Goal: Task Accomplishment & Management: Manage account settings

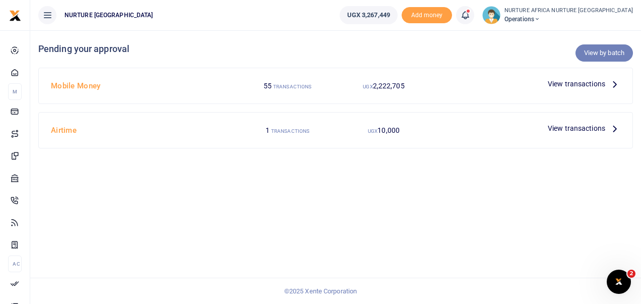
click at [598, 51] on link "View by batch" at bounding box center [604, 52] width 57 height 17
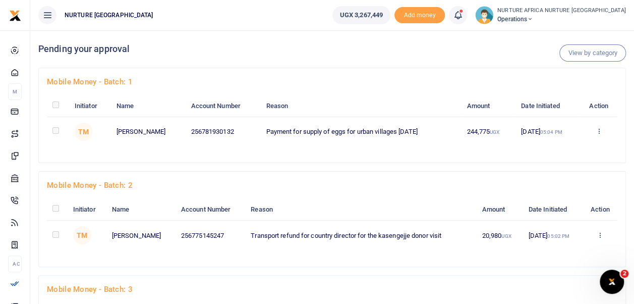
click at [597, 130] on icon at bounding box center [598, 130] width 7 height 7
click at [560, 146] on link "Approve" at bounding box center [563, 148] width 80 height 14
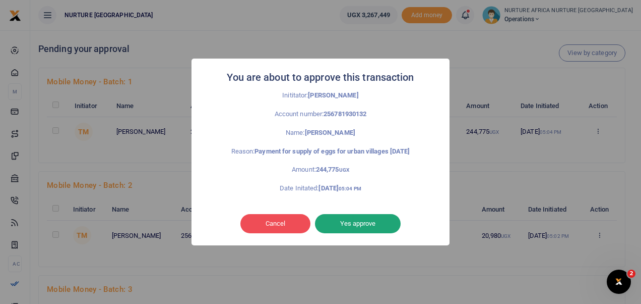
click at [357, 221] on button "Yes approve" at bounding box center [358, 223] width 86 height 19
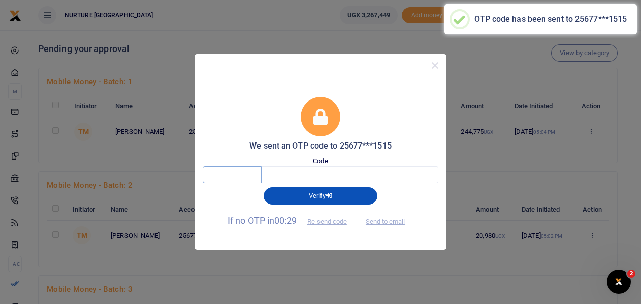
click at [235, 173] on input "text" at bounding box center [232, 174] width 59 height 17
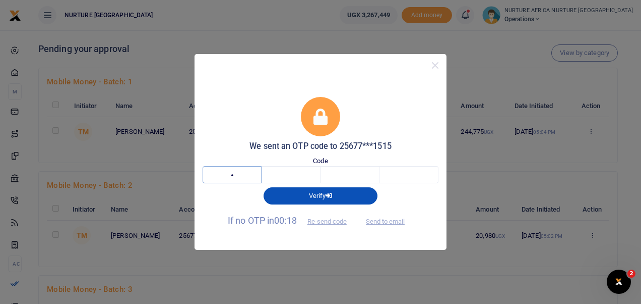
type input "9"
type input "5"
type input "3"
type input "4"
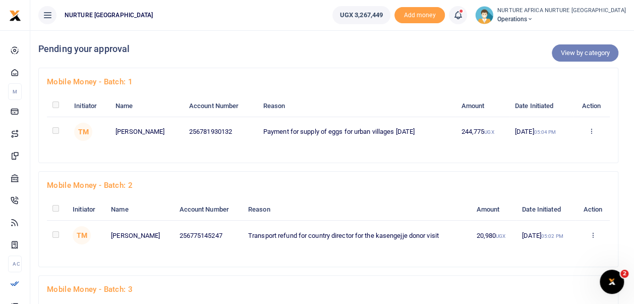
click at [576, 53] on link "View by category" at bounding box center [585, 52] width 67 height 17
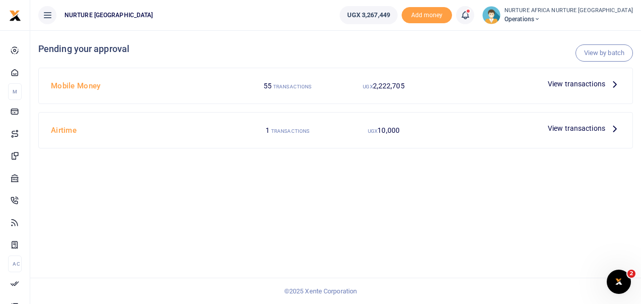
click at [569, 81] on span "View transactions" at bounding box center [576, 83] width 57 height 11
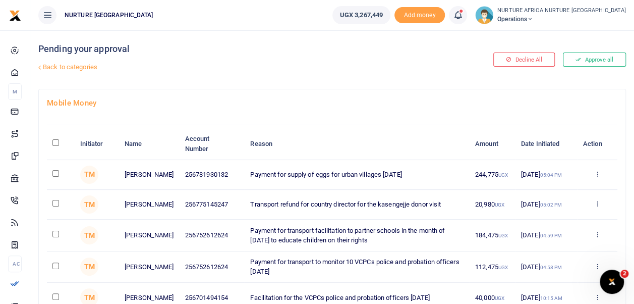
click at [55, 173] on input "checkbox" at bounding box center [55, 173] width 7 height 7
checkbox input "true"
click at [55, 203] on input "checkbox" at bounding box center [55, 203] width 7 height 7
checkbox input "true"
click at [56, 234] on input "checkbox" at bounding box center [55, 233] width 7 height 7
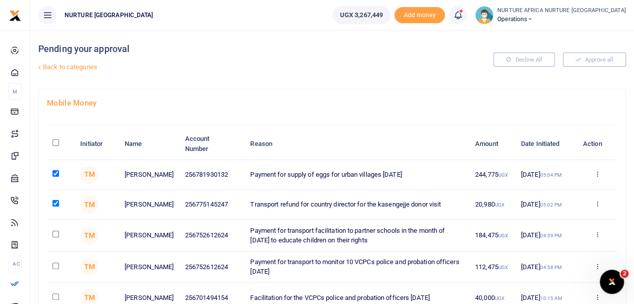
checkbox input "true"
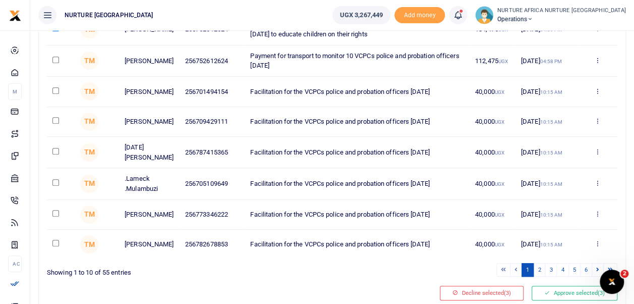
scroll to position [251, 0]
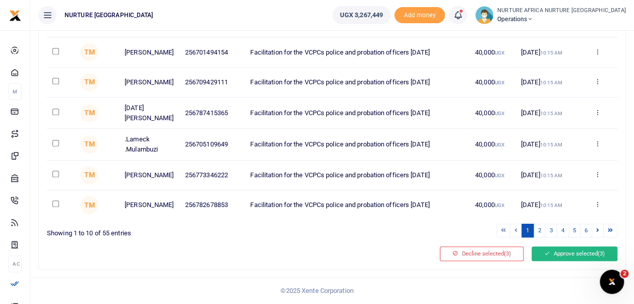
click at [569, 254] on button "Approve selected (3)" at bounding box center [574, 253] width 86 height 14
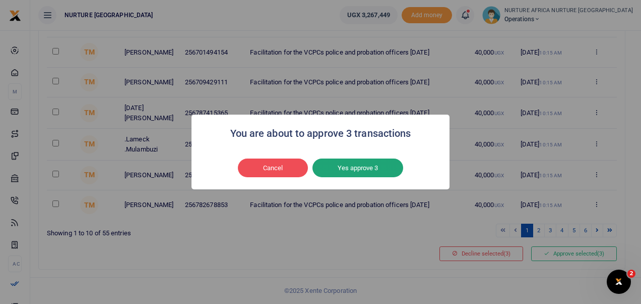
click at [388, 169] on button "Yes approve 3" at bounding box center [358, 167] width 91 height 19
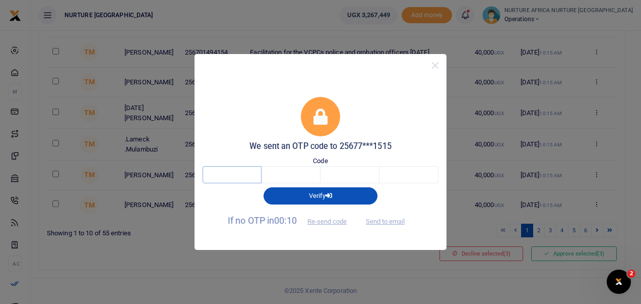
click at [244, 172] on input "text" at bounding box center [232, 174] width 59 height 17
type input "5"
type input "2"
type input "1"
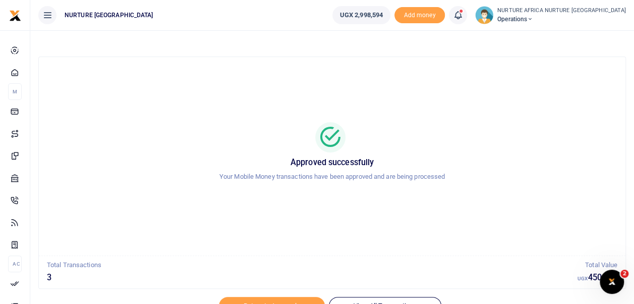
click at [463, 15] on span at bounding box center [463, 15] width 0 height 0
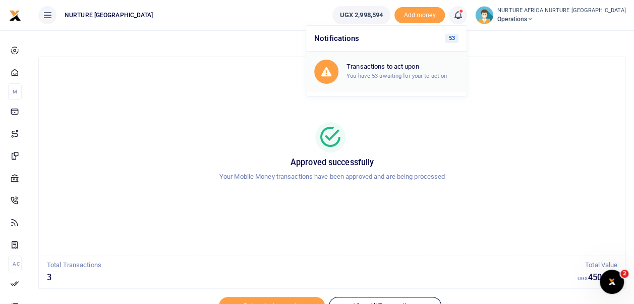
click at [441, 71] on div "Transactions to act upon You have 53 awaiting for your to act on" at bounding box center [402, 72] width 112 height 18
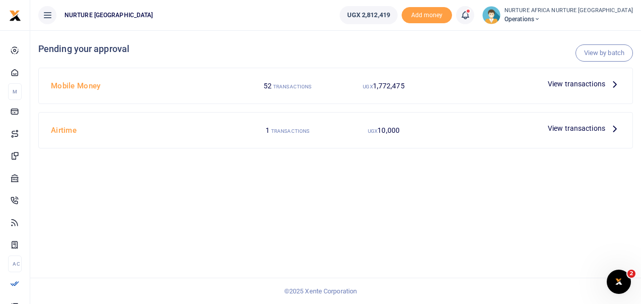
click at [579, 84] on span "View transactions" at bounding box center [576, 83] width 57 height 11
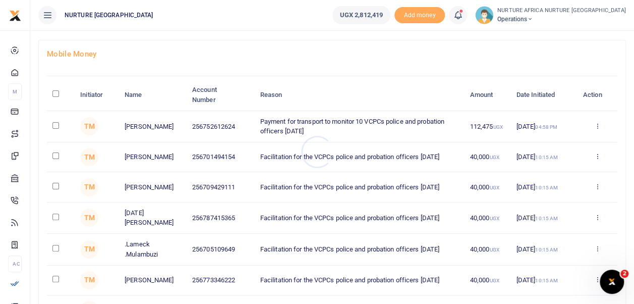
scroll to position [49, 0]
click at [55, 155] on input "checkbox" at bounding box center [55, 155] width 7 height 7
checkbox input "true"
click at [56, 186] on input "checkbox" at bounding box center [55, 185] width 7 height 7
checkbox input "true"
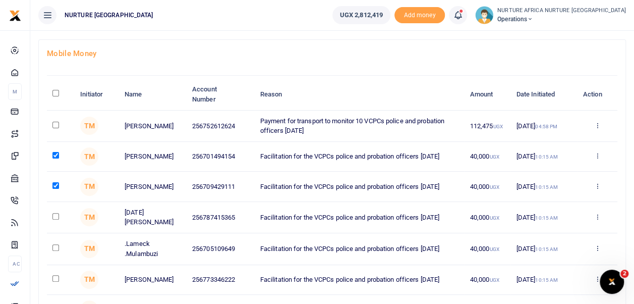
click at [54, 218] on input "checkbox" at bounding box center [55, 216] width 7 height 7
checkbox input "true"
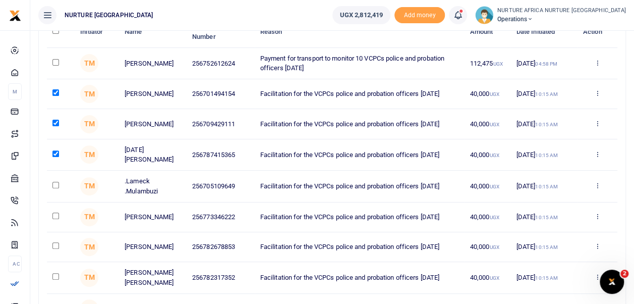
scroll to position [121, 0]
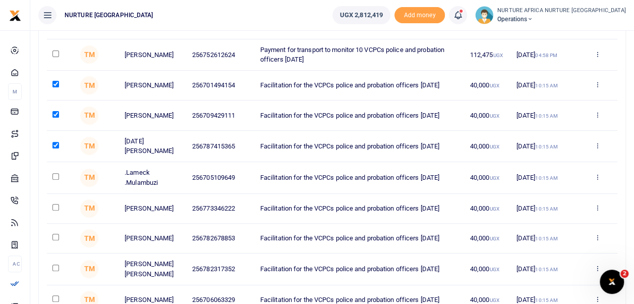
click at [58, 210] on input "checkbox" at bounding box center [55, 207] width 7 height 7
checkbox input "true"
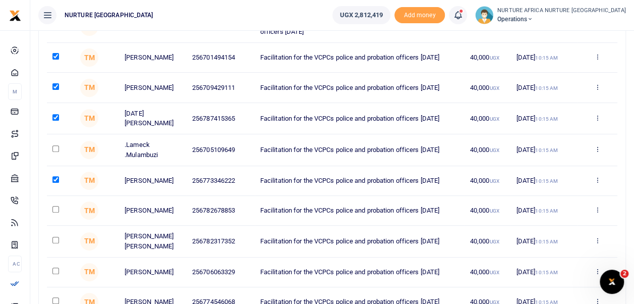
scroll to position [153, 0]
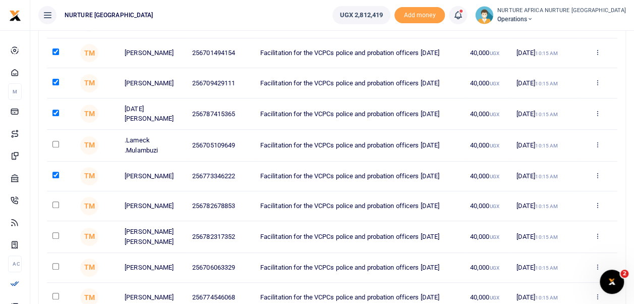
click at [55, 208] on input "checkbox" at bounding box center [55, 204] width 7 height 7
checkbox input "true"
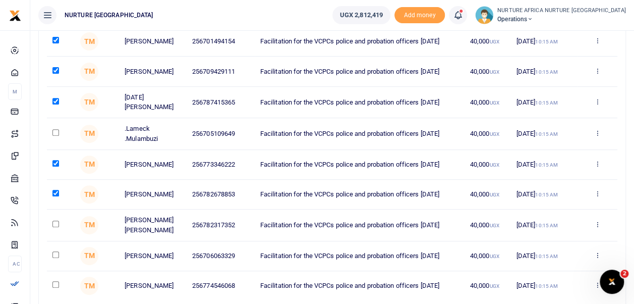
scroll to position [174, 0]
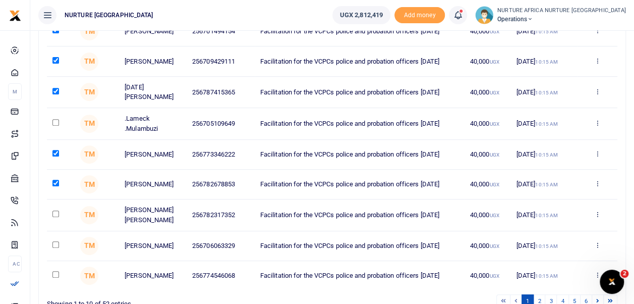
click at [56, 216] on input "checkbox" at bounding box center [55, 213] width 7 height 7
checkbox input "true"
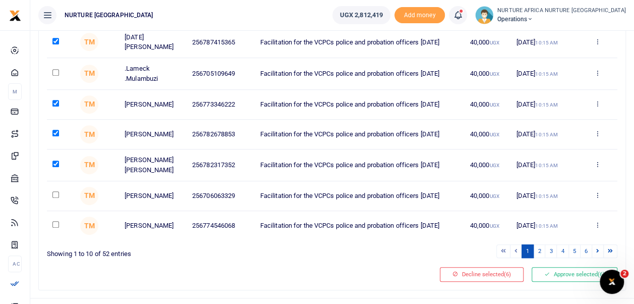
scroll to position [225, 0]
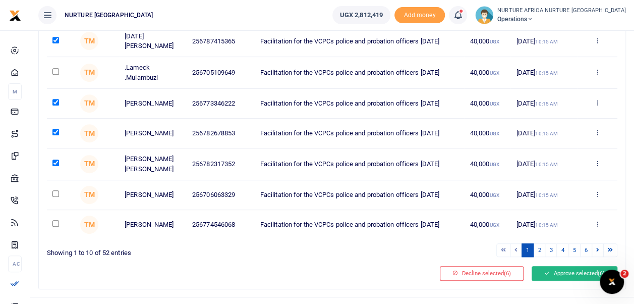
click at [560, 280] on button "Approve selected (6)" at bounding box center [574, 273] width 86 height 14
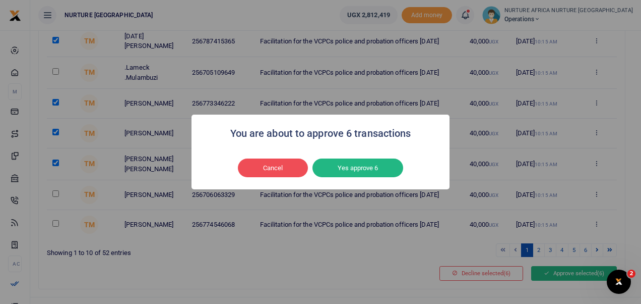
click at [379, 171] on button "Yes approve 6" at bounding box center [358, 167] width 91 height 19
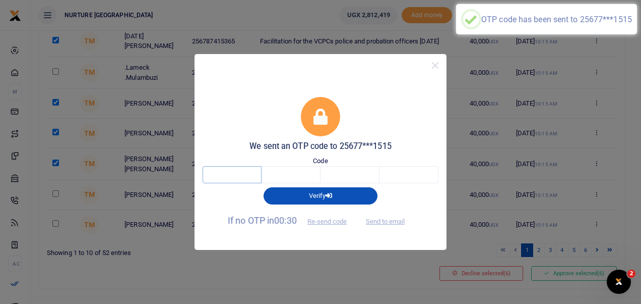
click at [244, 174] on input "text" at bounding box center [232, 174] width 59 height 17
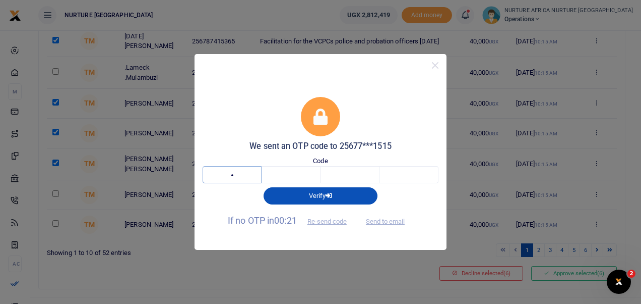
type input "3"
type input "2"
type input "9"
type input "7"
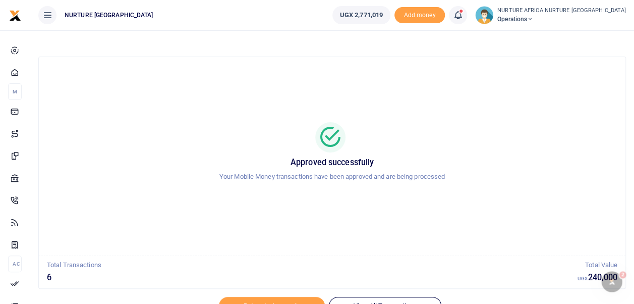
click at [463, 15] on span at bounding box center [463, 15] width 0 height 0
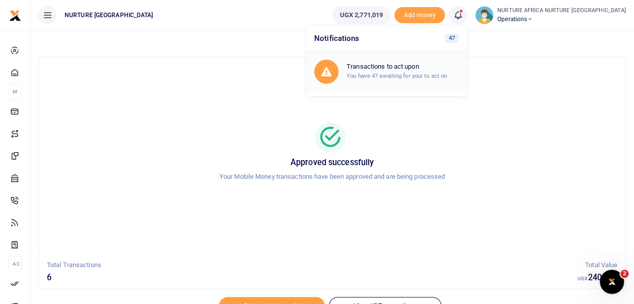
click at [433, 76] on small "You have 47 awaiting for your to act on" at bounding box center [396, 75] width 100 height 7
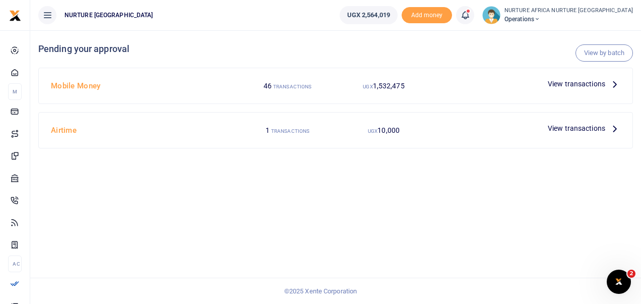
click at [569, 82] on span "View transactions" at bounding box center [576, 83] width 57 height 11
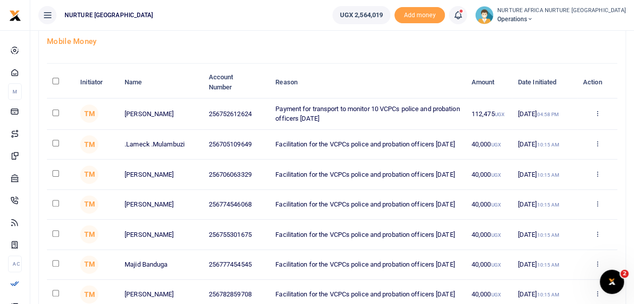
scroll to position [67, 0]
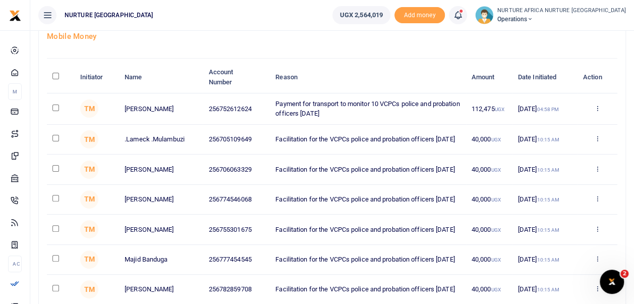
click at [56, 171] on input "checkbox" at bounding box center [55, 168] width 7 height 7
checkbox input "true"
click at [53, 201] on input "checkbox" at bounding box center [55, 198] width 7 height 7
checkbox input "true"
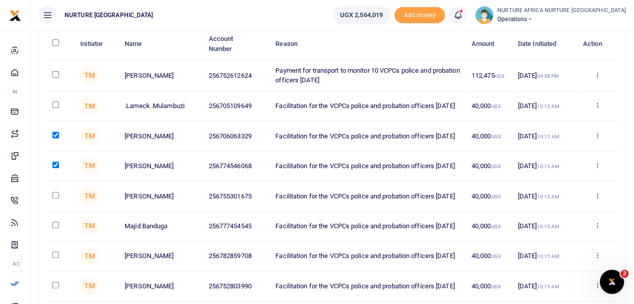
scroll to position [101, 0]
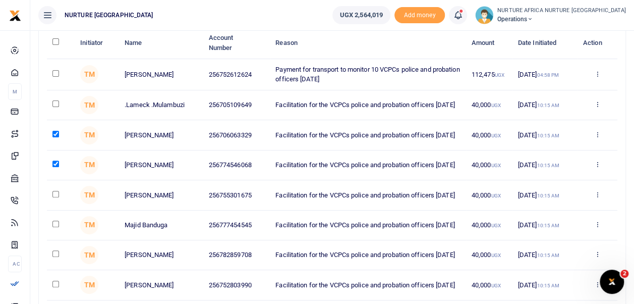
click at [56, 257] on input "checkbox" at bounding box center [55, 253] width 7 height 7
checkbox input "true"
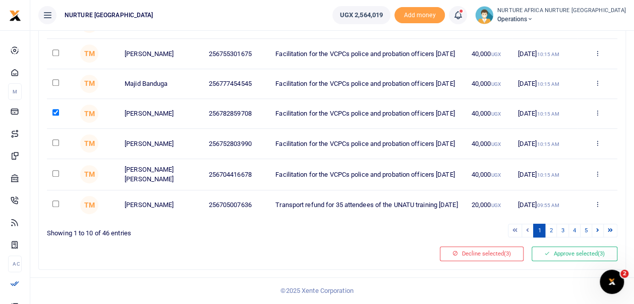
click at [56, 172] on input "checkbox" at bounding box center [55, 173] width 7 height 7
checkbox input "true"
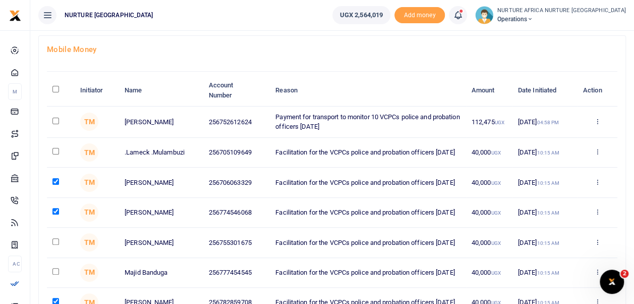
click at [57, 153] on input "checkbox" at bounding box center [55, 151] width 7 height 7
checkbox input "true"
click at [52, 245] on input "checkbox" at bounding box center [55, 241] width 7 height 7
checkbox input "true"
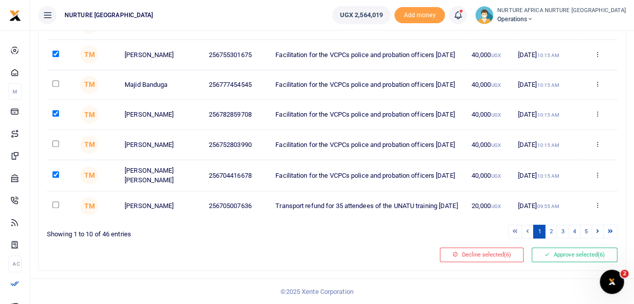
click at [56, 147] on input "checkbox" at bounding box center [55, 143] width 7 height 7
checkbox input "true"
click at [55, 87] on input "checkbox" at bounding box center [55, 83] width 7 height 7
checkbox input "true"
click at [572, 261] on button "Approve selected (8)" at bounding box center [574, 254] width 86 height 14
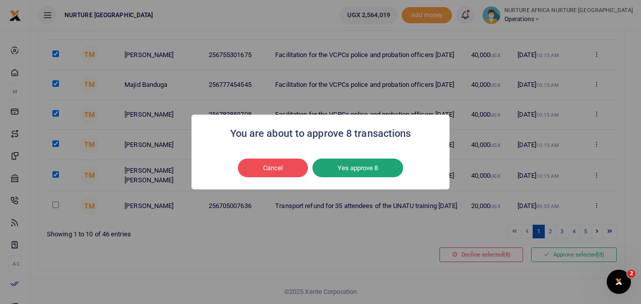
click at [369, 169] on button "Yes approve 8" at bounding box center [358, 167] width 91 height 19
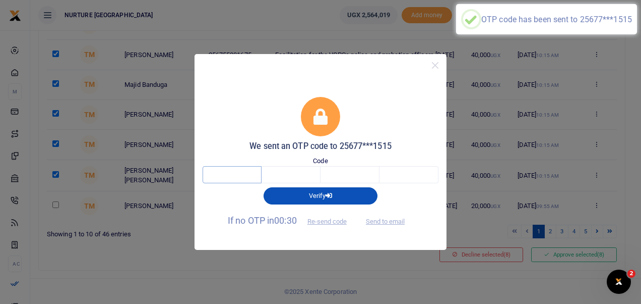
click at [239, 178] on input "text" at bounding box center [232, 174] width 59 height 17
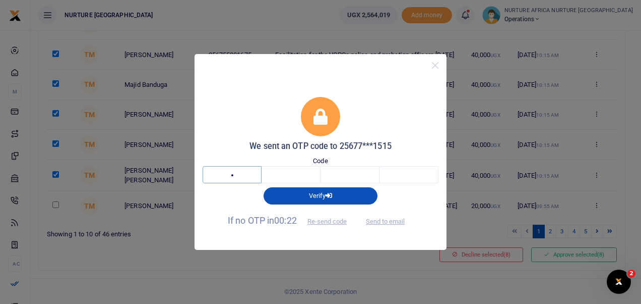
type input "8"
type input "1"
type input "4"
type input "9"
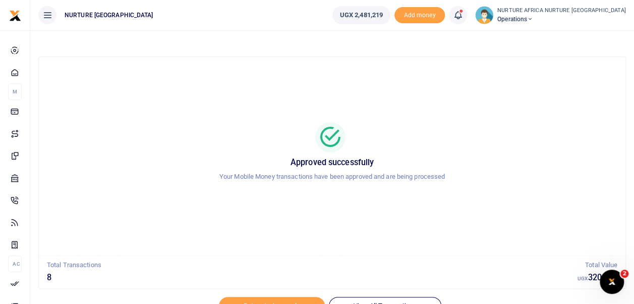
click at [463, 20] on icon at bounding box center [458, 15] width 10 height 11
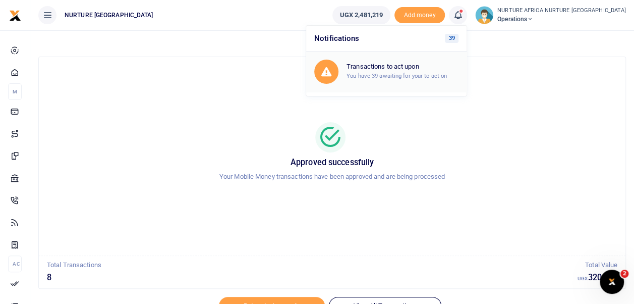
click at [443, 73] on small "You have 39 awaiting for your to act on" at bounding box center [396, 75] width 100 height 7
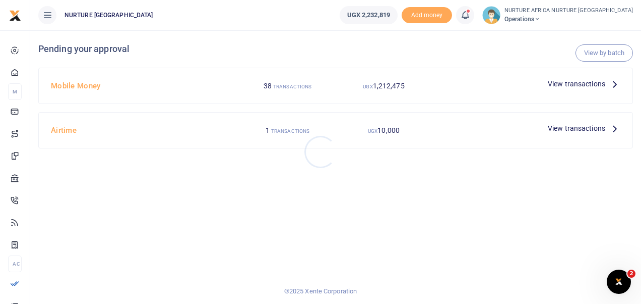
click at [570, 88] on div at bounding box center [320, 152] width 641 height 304
click at [583, 85] on span "View transactions" at bounding box center [576, 83] width 57 height 11
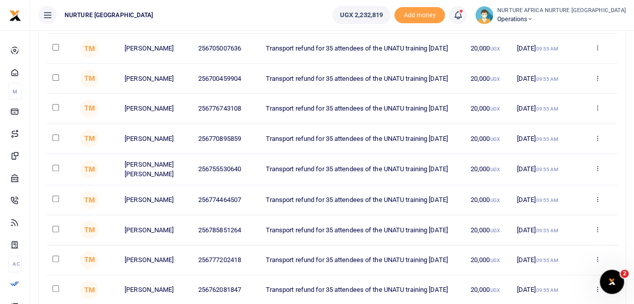
scroll to position [155, 0]
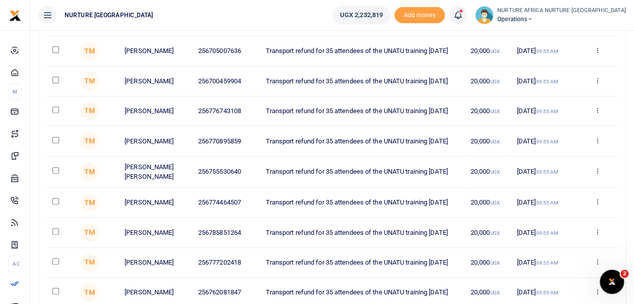
click at [56, 143] on input "checkbox" at bounding box center [55, 140] width 7 height 7
checkbox input "true"
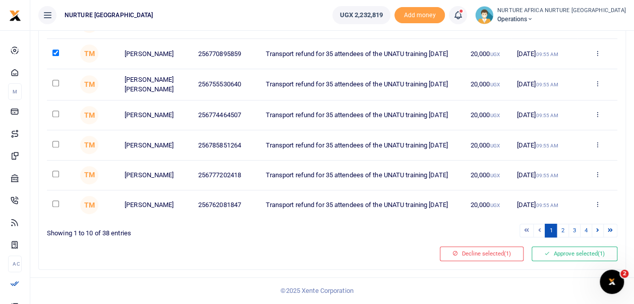
scroll to position [0, 0]
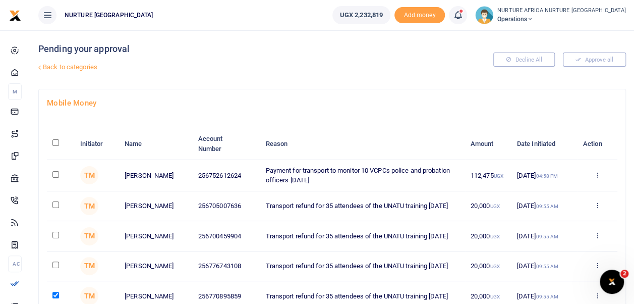
click at [390, 41] on div "Pending your approval Back to categories" at bounding box center [232, 59] width 389 height 58
click at [78, 64] on link "Back to categories" at bounding box center [231, 66] width 391 height 17
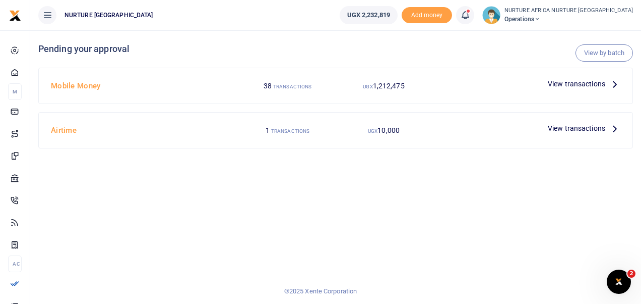
click at [596, 52] on link "View by batch" at bounding box center [604, 52] width 57 height 17
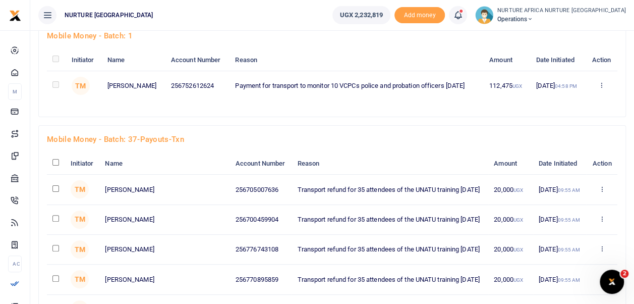
scroll to position [48, 0]
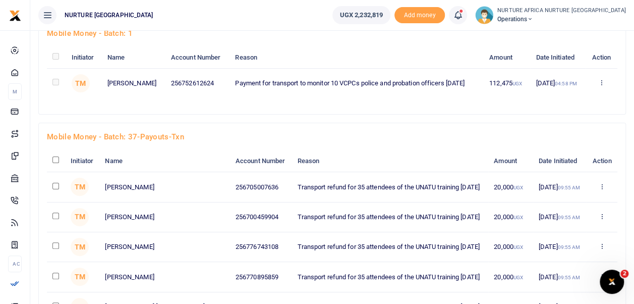
click at [50, 91] on td at bounding box center [56, 83] width 19 height 30
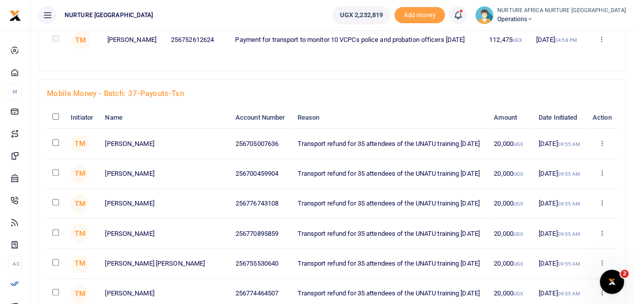
scroll to position [92, 0]
click at [54, 235] on input "checkbox" at bounding box center [55, 232] width 7 height 7
checkbox input "true"
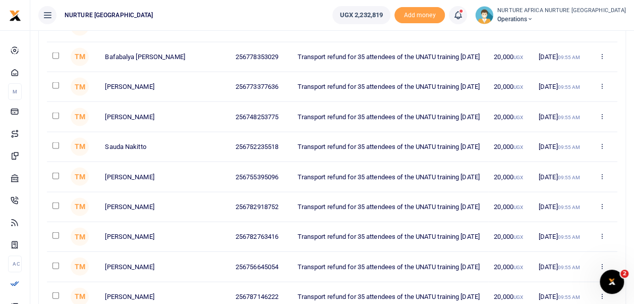
click at [52, 147] on input "checkbox" at bounding box center [55, 145] width 7 height 7
checkbox input "true"
click at [54, 119] on input "checkbox" at bounding box center [55, 115] width 7 height 7
checkbox input "true"
click at [57, 269] on input "checkbox" at bounding box center [55, 265] width 7 height 7
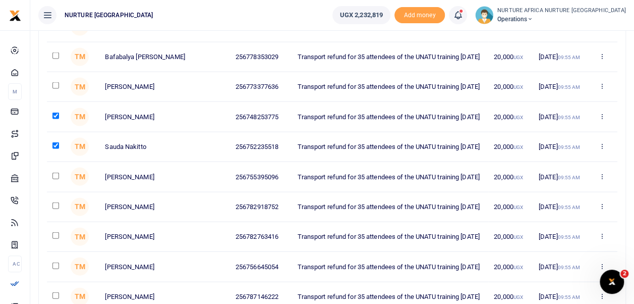
checkbox input "true"
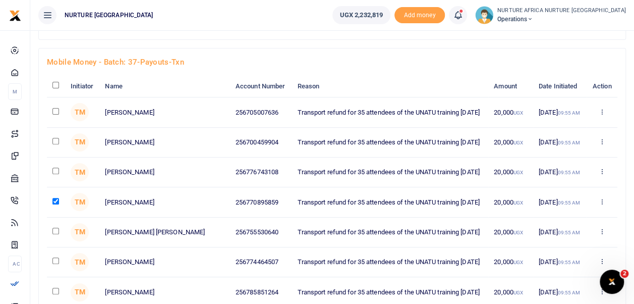
click at [56, 144] on input "checkbox" at bounding box center [55, 141] width 7 height 7
checkbox input "true"
click at [56, 174] on input "checkbox" at bounding box center [55, 170] width 7 height 7
checkbox input "true"
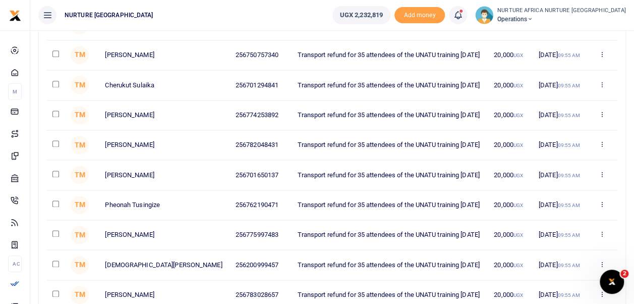
click at [56, 147] on input "checkbox" at bounding box center [55, 143] width 7 height 7
checkbox input "true"
click at [55, 207] on input "checkbox" at bounding box center [55, 203] width 7 height 7
checkbox input "true"
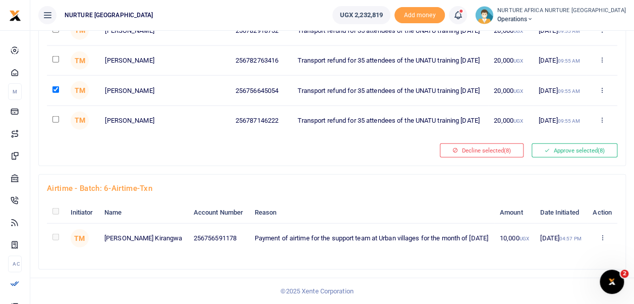
scroll to position [1208, 0]
click at [571, 143] on button "Approve selected (8)" at bounding box center [574, 150] width 86 height 14
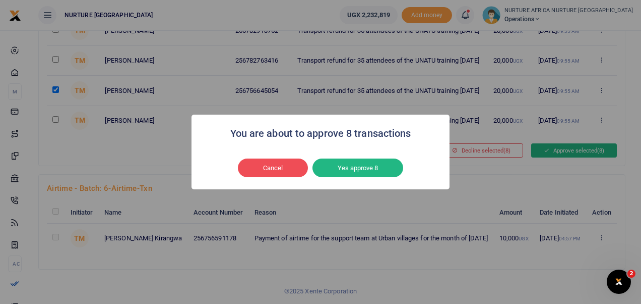
click at [351, 166] on button "Yes approve 8" at bounding box center [358, 167] width 91 height 19
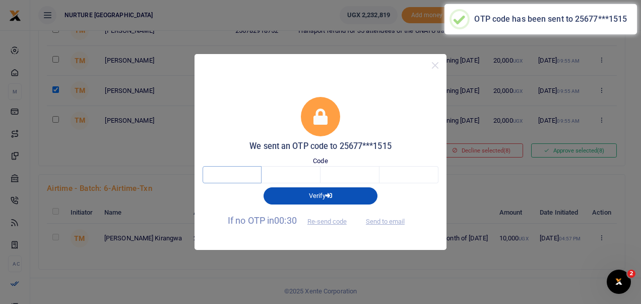
click at [229, 176] on input "text" at bounding box center [232, 174] width 59 height 17
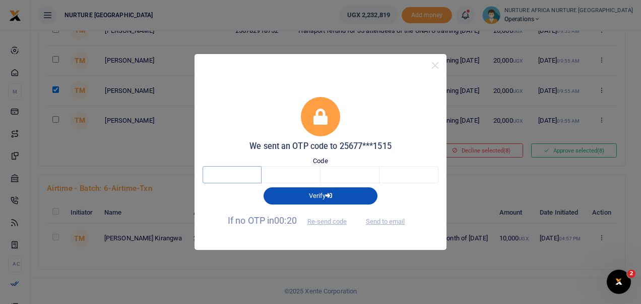
click at [225, 179] on input "text" at bounding box center [232, 174] width 59 height 17
type input "9"
type input "3"
type input "2"
type input "5"
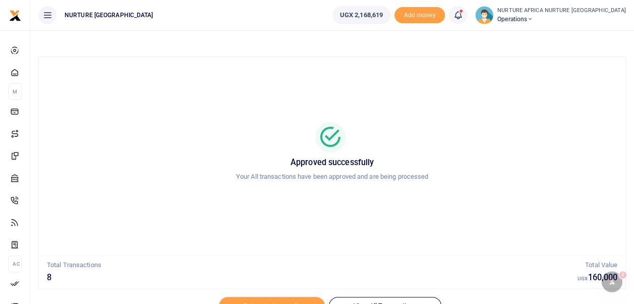
click at [463, 18] on icon at bounding box center [458, 15] width 10 height 11
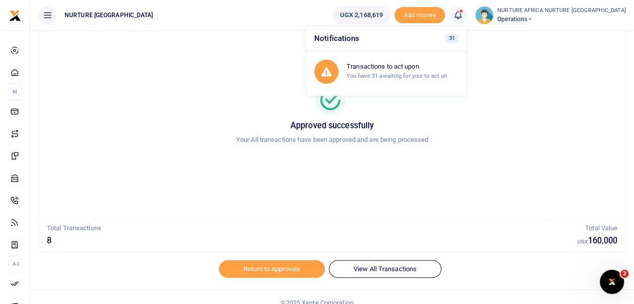
scroll to position [48, 0]
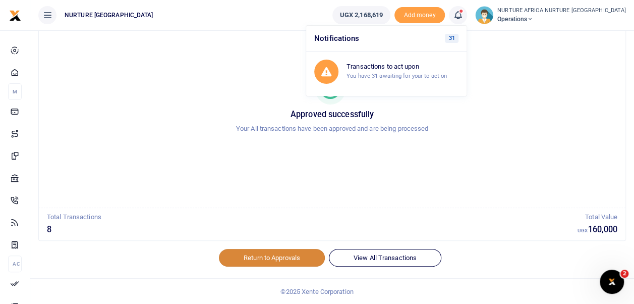
click at [257, 255] on link "Return to Approvals" at bounding box center [272, 257] width 106 height 17
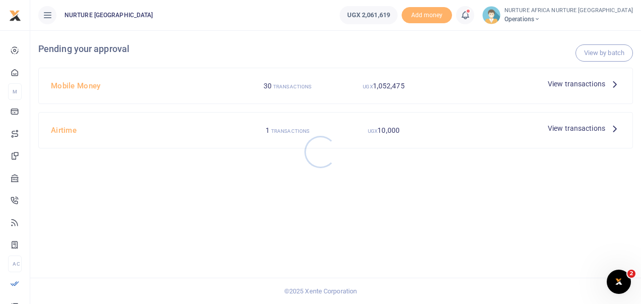
click at [591, 56] on div at bounding box center [320, 152] width 641 height 304
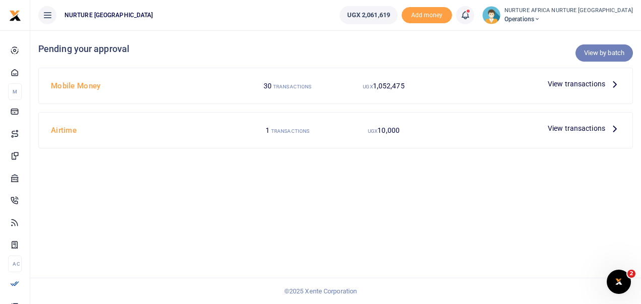
click at [601, 56] on link "View by batch" at bounding box center [604, 52] width 57 height 17
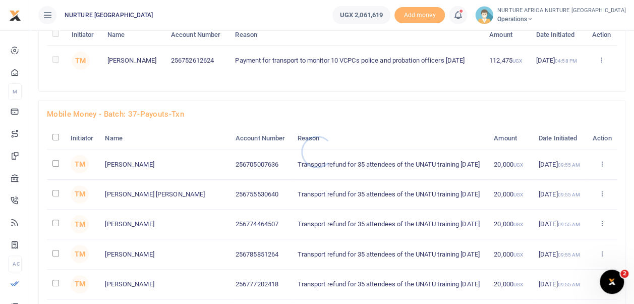
scroll to position [74, 0]
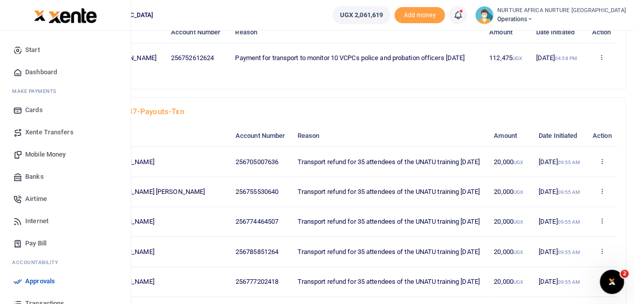
click at [19, 181] on icon at bounding box center [17, 176] width 9 height 9
click at [20, 181] on icon at bounding box center [17, 176] width 9 height 9
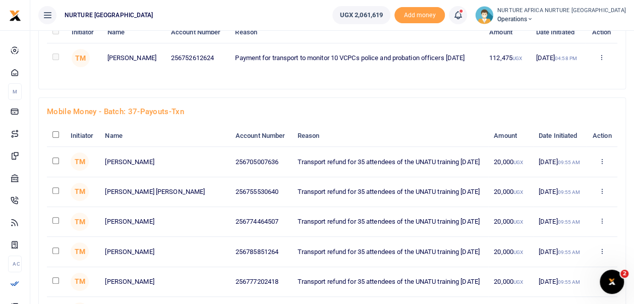
scroll to position [927, 0]
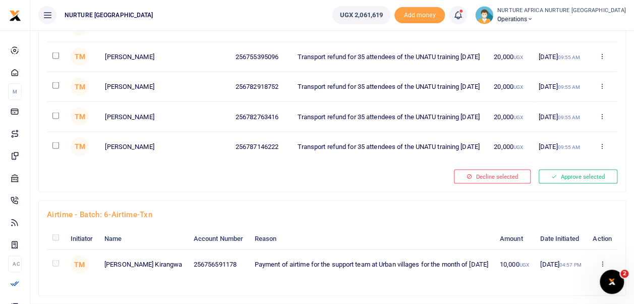
click at [54, 148] on input "checkbox" at bounding box center [55, 145] width 7 height 7
checkbox input "true"
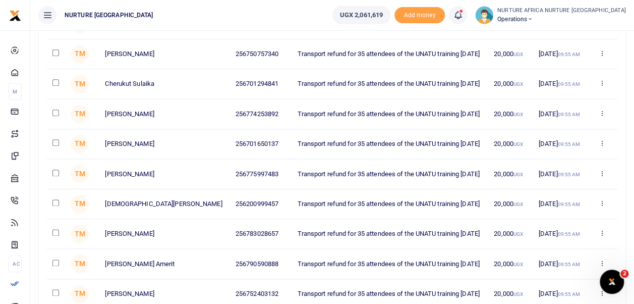
click at [53, 146] on input "checkbox" at bounding box center [55, 142] width 7 height 7
checkbox input "true"
click at [54, 206] on input "checkbox" at bounding box center [55, 202] width 7 height 7
checkbox input "true"
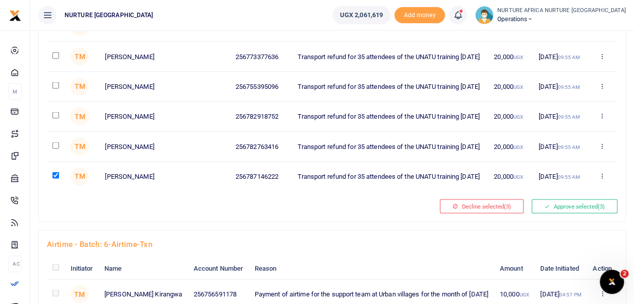
click at [54, 148] on input "checkbox" at bounding box center [55, 145] width 7 height 7
checkbox input "true"
click at [55, 58] on input "checkbox" at bounding box center [55, 55] width 7 height 7
checkbox input "true"
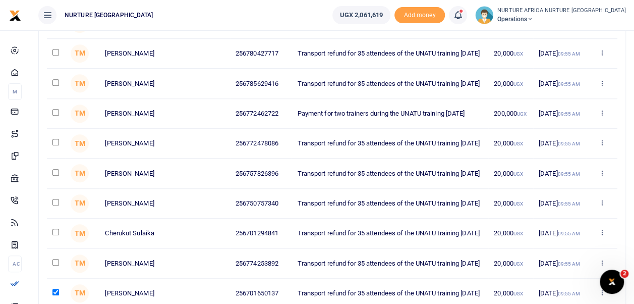
click at [53, 145] on input "checkbox" at bounding box center [55, 142] width 7 height 7
checkbox input "true"
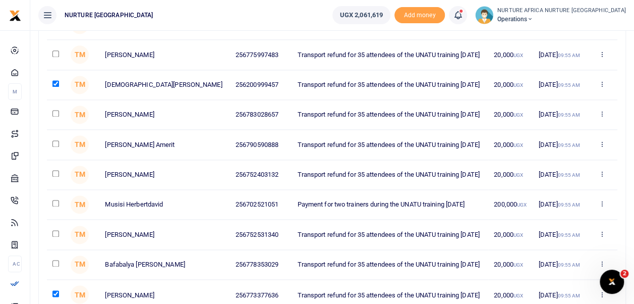
click at [55, 147] on input "checkbox" at bounding box center [55, 143] width 7 height 7
checkbox input "true"
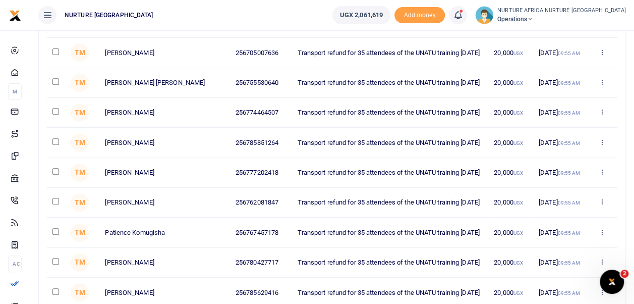
click at [55, 145] on input "checkbox" at bounding box center [55, 141] width 7 height 7
checkbox input "true"
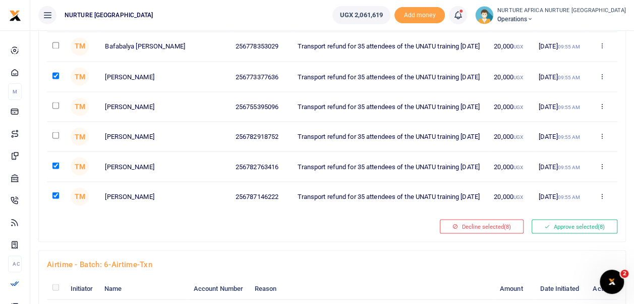
scroll to position [891, 0]
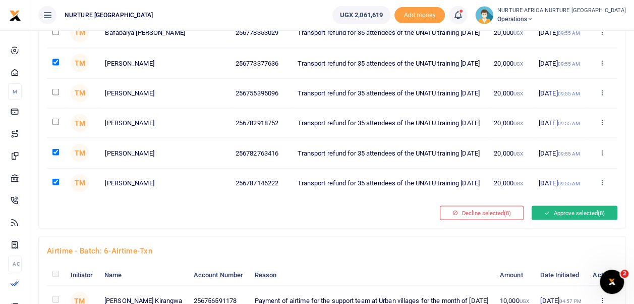
click at [576, 215] on button "Approve selected (8)" at bounding box center [574, 212] width 86 height 14
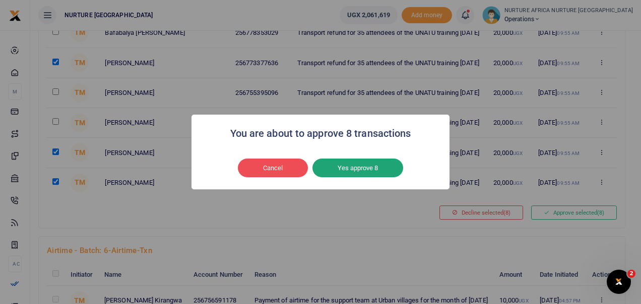
click at [371, 171] on button "Yes approve 8" at bounding box center [358, 167] width 91 height 19
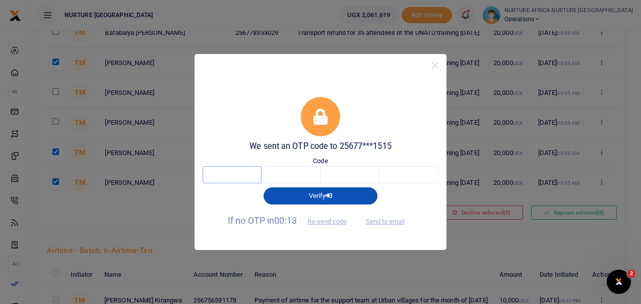
click at [242, 178] on input "text" at bounding box center [232, 174] width 59 height 17
type input "7"
type input "4"
type input "9"
type input "7"
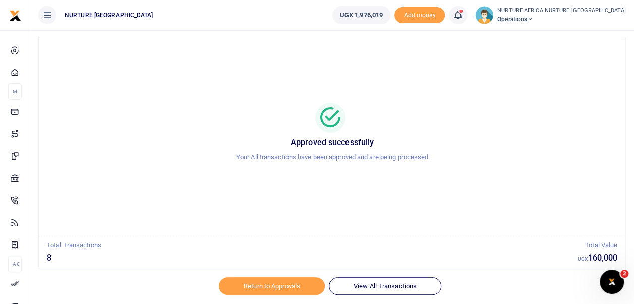
scroll to position [48, 0]
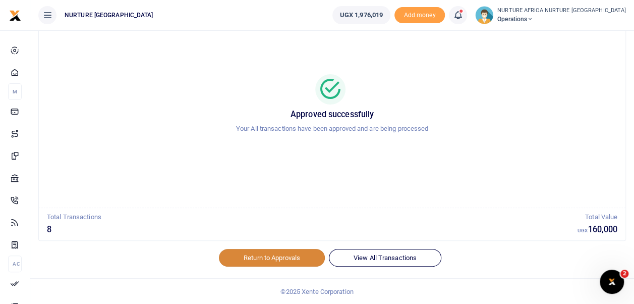
click at [255, 256] on link "Return to Approvals" at bounding box center [272, 257] width 106 height 17
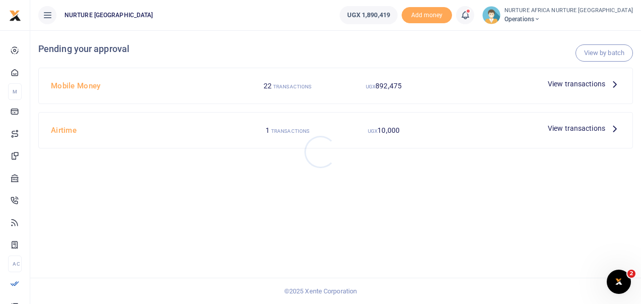
click at [591, 53] on div at bounding box center [320, 152] width 641 height 304
click at [591, 52] on link "View by batch" at bounding box center [604, 52] width 57 height 17
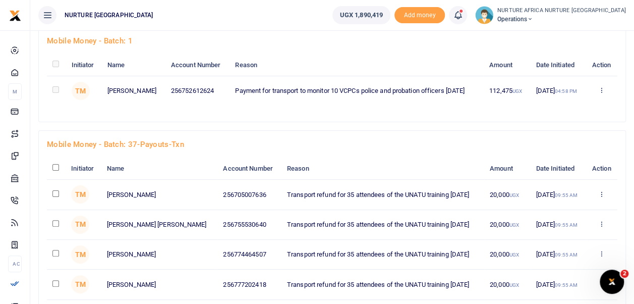
scroll to position [451, 0]
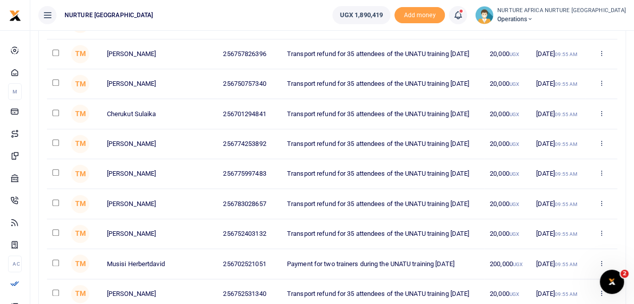
click at [57, 146] on input "checkbox" at bounding box center [55, 142] width 7 height 7
checkbox input "true"
click at [55, 206] on input "checkbox" at bounding box center [55, 202] width 7 height 7
checkbox input "true"
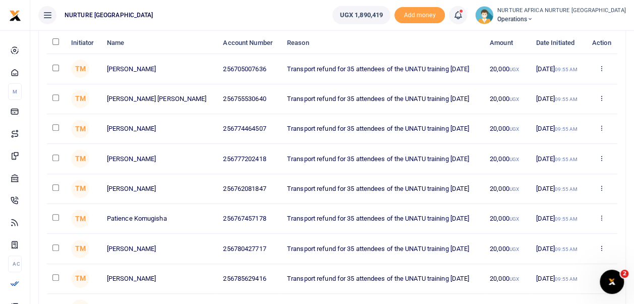
scroll to position [149, 0]
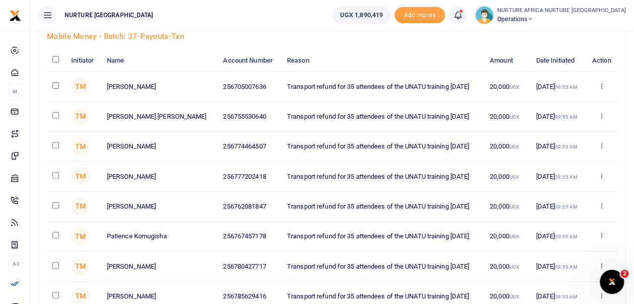
checkbox input "true"
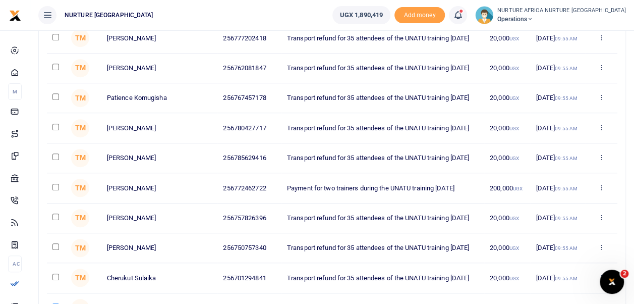
scroll to position [290, 0]
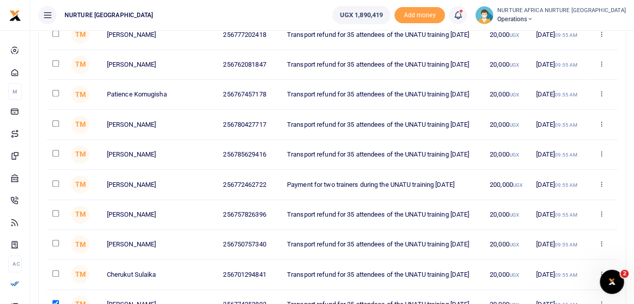
click at [54, 216] on input "checkbox" at bounding box center [55, 213] width 7 height 7
checkbox input "true"
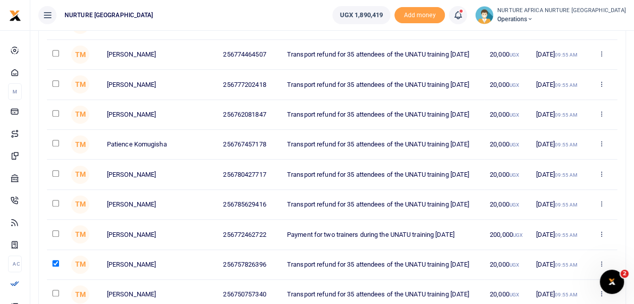
scroll to position [237, 0]
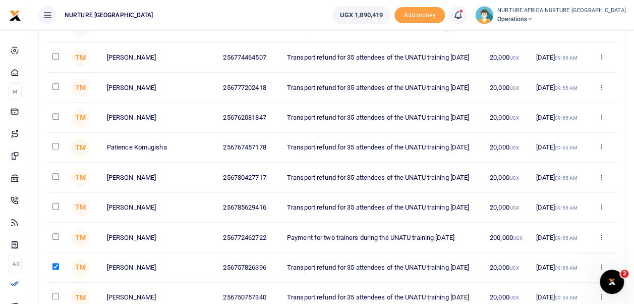
click at [55, 149] on input "checkbox" at bounding box center [55, 146] width 7 height 7
checkbox input "true"
click at [55, 179] on input "checkbox" at bounding box center [55, 176] width 7 height 7
checkbox input "true"
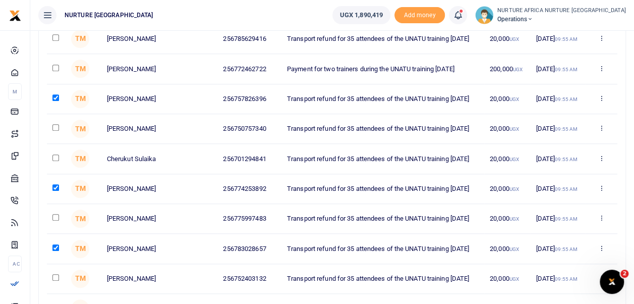
scroll to position [406, 0]
click at [55, 220] on input "checkbox" at bounding box center [55, 216] width 7 height 7
checkbox input "true"
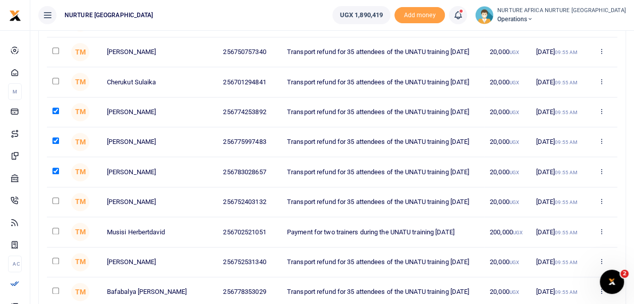
scroll to position [496, 0]
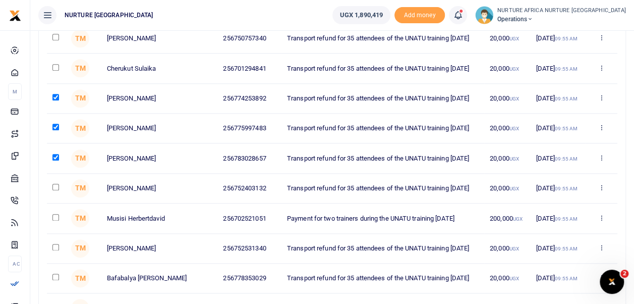
click at [55, 250] on input "checkbox" at bounding box center [55, 247] width 7 height 7
checkbox input "true"
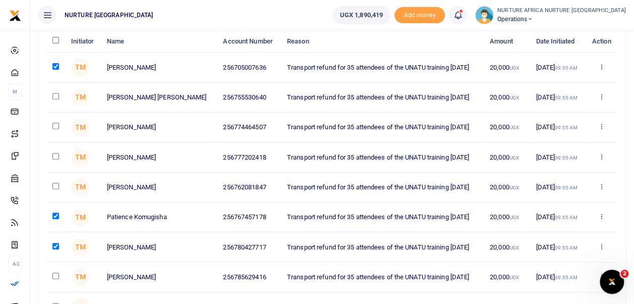
scroll to position [167, 0]
click at [58, 130] on input "checkbox" at bounding box center [55, 126] width 7 height 7
checkbox input "true"
click at [58, 160] on input "checkbox" at bounding box center [55, 156] width 7 height 7
checkbox input "true"
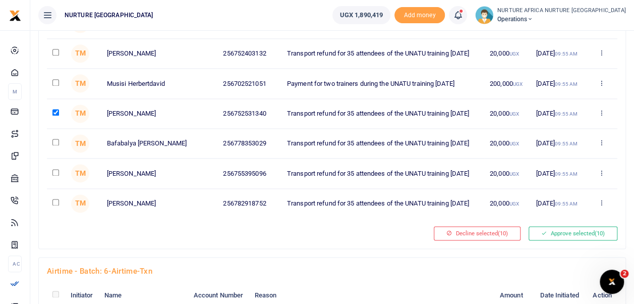
scroll to position [632, 0]
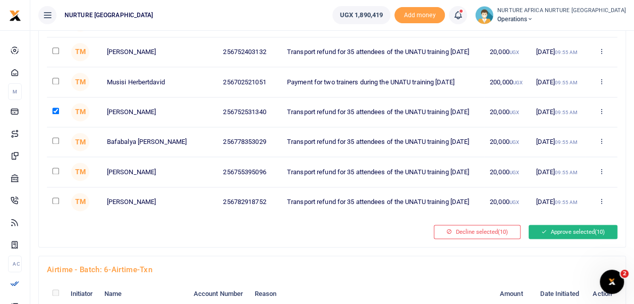
click at [585, 236] on button "Approve selected (10)" at bounding box center [572, 231] width 89 height 14
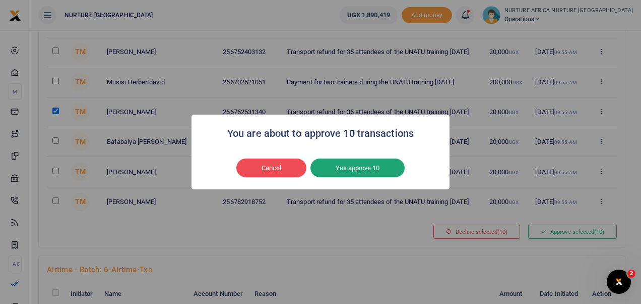
click at [360, 172] on button "Yes approve 10" at bounding box center [358, 167] width 94 height 19
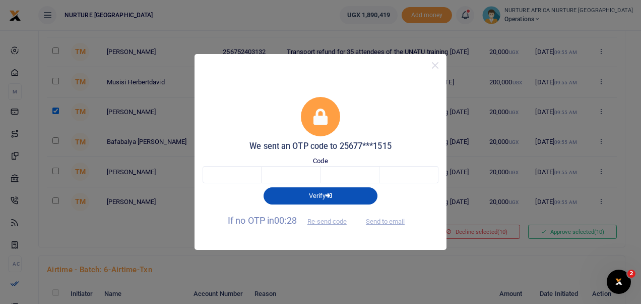
click at [201, 179] on div "We sent an OTP code to 25677***1515 Code Verify If no OTP in 00:28 Re-send code…" at bounding box center [321, 163] width 252 height 173
click at [216, 177] on input "text" at bounding box center [232, 174] width 59 height 17
type input "8"
type input "5"
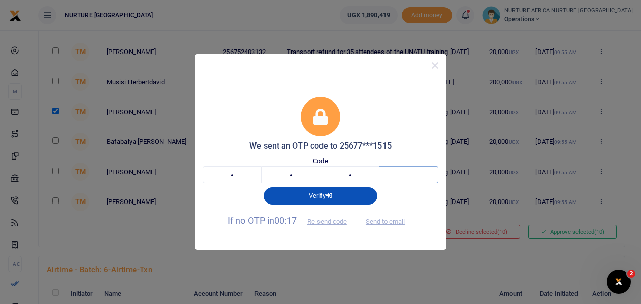
type input "6"
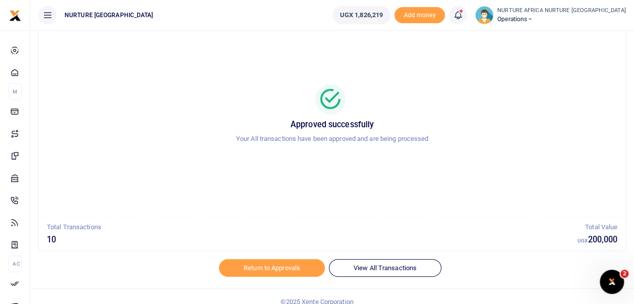
scroll to position [48, 0]
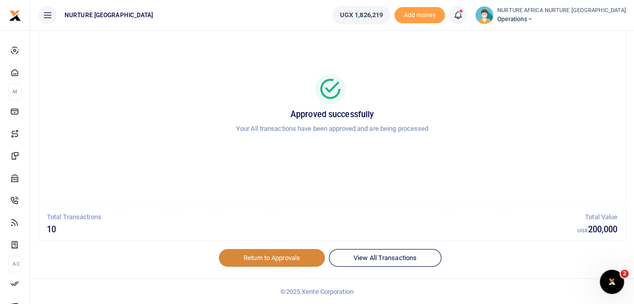
click at [283, 256] on link "Return to Approvals" at bounding box center [272, 257] width 106 height 17
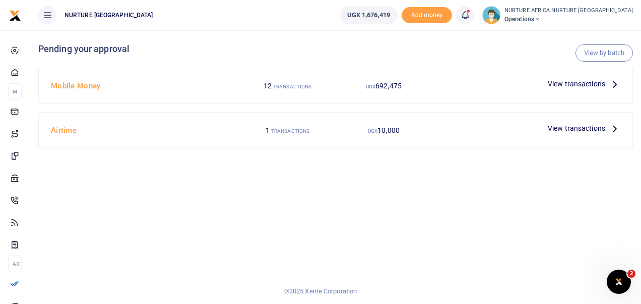
click at [582, 84] on span "View transactions" at bounding box center [576, 83] width 57 height 11
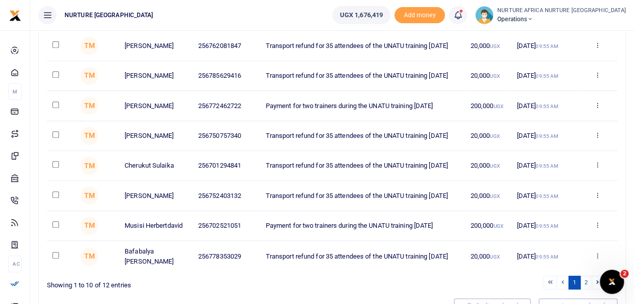
scroll to position [184, 0]
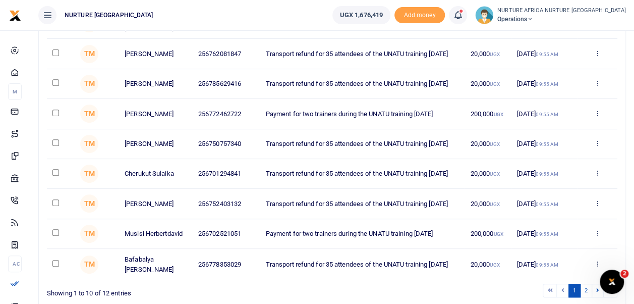
click at [55, 175] on input "checkbox" at bounding box center [55, 172] width 7 height 7
checkbox input "true"
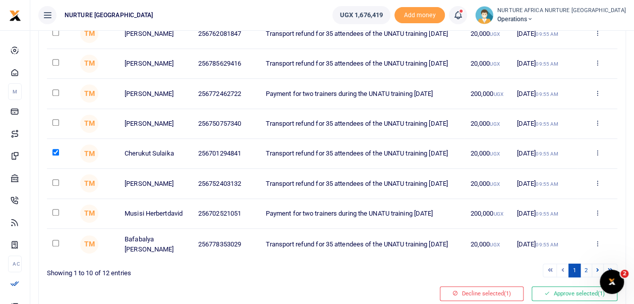
scroll to position [223, 0]
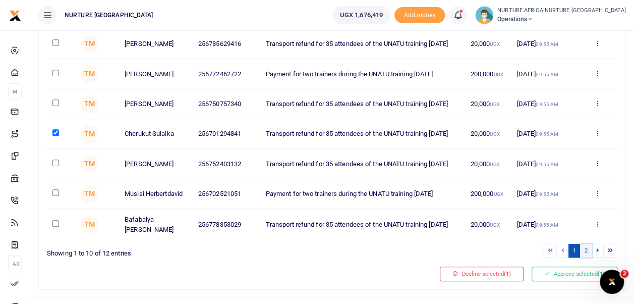
click at [588, 256] on link "2" at bounding box center [586, 251] width 12 height 14
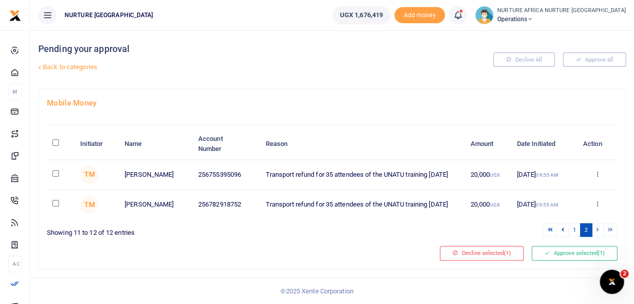
click at [57, 205] on input "checkbox" at bounding box center [55, 203] width 7 height 7
checkbox input "true"
click at [55, 172] on input "checkbox" at bounding box center [55, 173] width 7 height 7
checkbox input "true"
click at [575, 231] on link "1" at bounding box center [574, 230] width 12 height 14
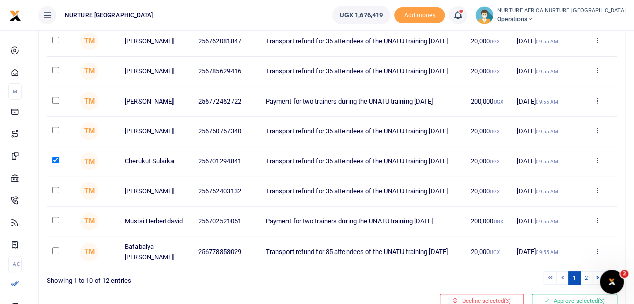
scroll to position [194, 0]
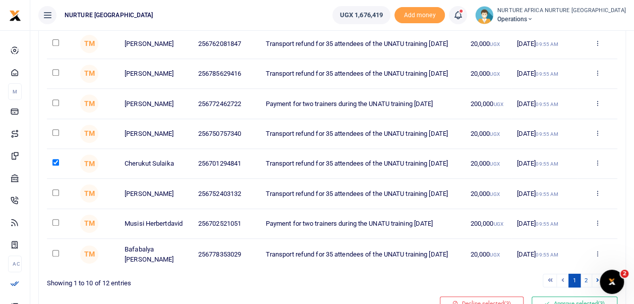
click at [57, 136] on input "checkbox" at bounding box center [55, 132] width 7 height 7
checkbox input "true"
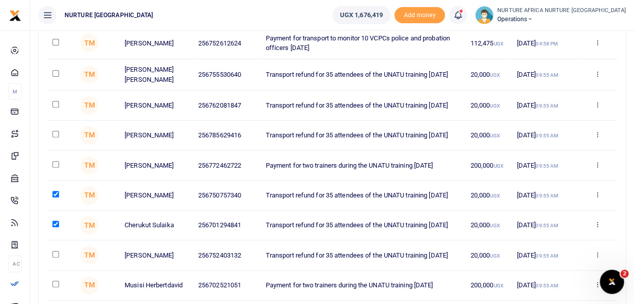
scroll to position [128, 0]
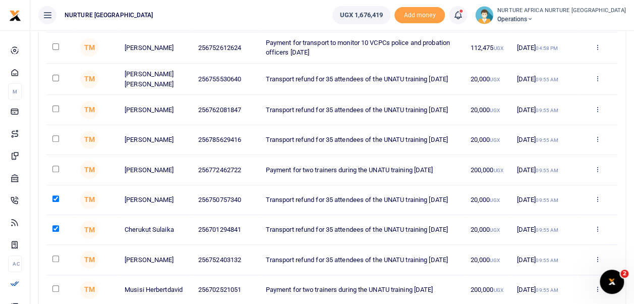
click at [55, 109] on input "checkbox" at bounding box center [55, 108] width 7 height 7
checkbox input "true"
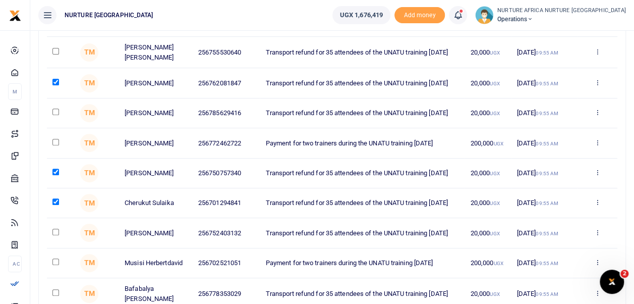
scroll to position [154, 0]
click at [56, 235] on input "checkbox" at bounding box center [55, 231] width 7 height 7
checkbox input "true"
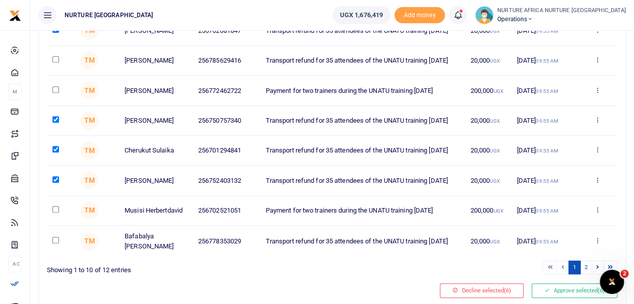
scroll to position [220, 0]
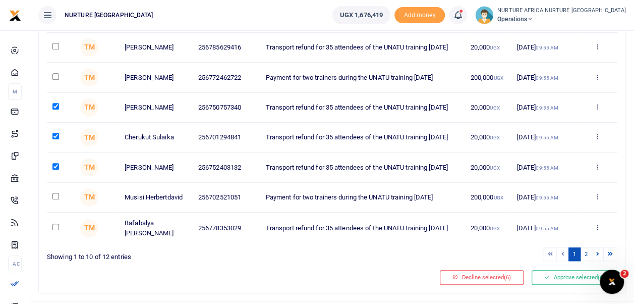
click at [58, 230] on input "checkbox" at bounding box center [55, 226] width 7 height 7
checkbox input "true"
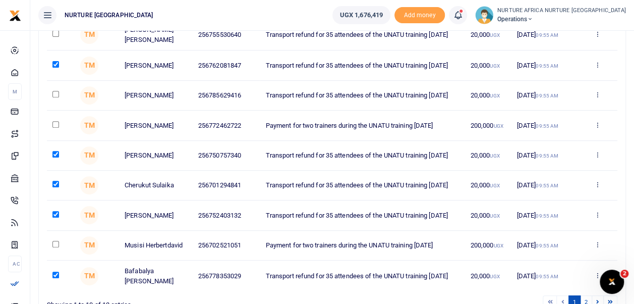
scroll to position [149, 0]
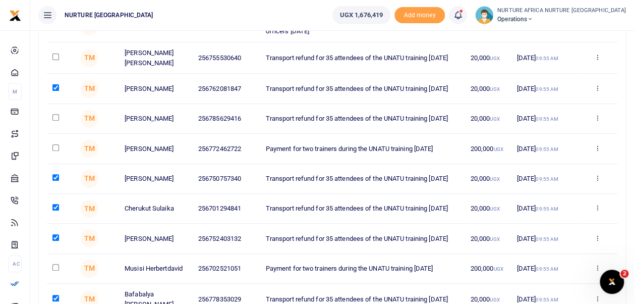
click at [57, 119] on input "checkbox" at bounding box center [55, 117] width 7 height 7
checkbox input "true"
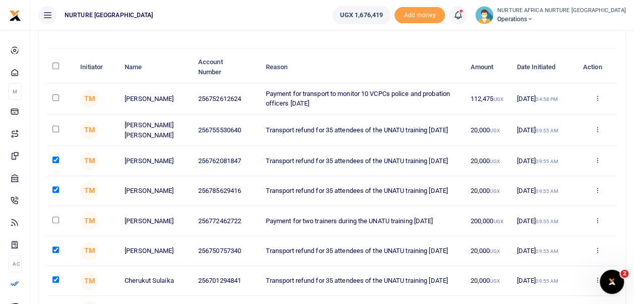
scroll to position [70, 0]
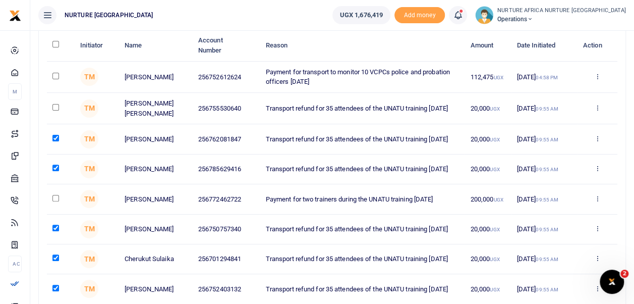
click at [551, 241] on td "12 Aug 2025 09:55 AM" at bounding box center [544, 229] width 66 height 30
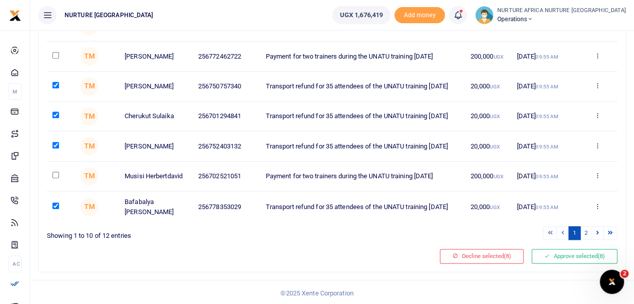
scroll to position [251, 0]
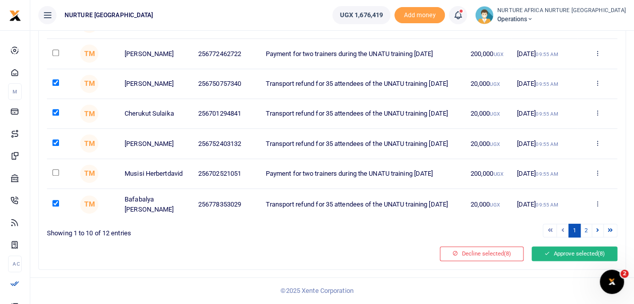
click at [561, 254] on button "Approve selected (8)" at bounding box center [574, 253] width 86 height 14
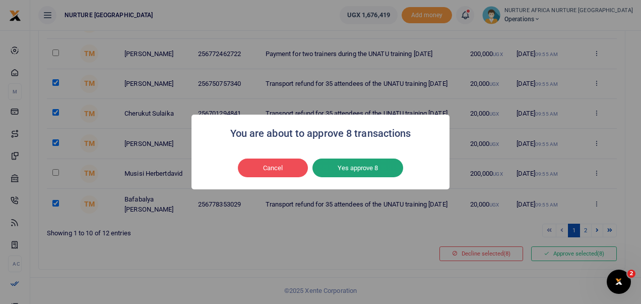
click at [379, 169] on button "Yes approve 8" at bounding box center [358, 167] width 91 height 19
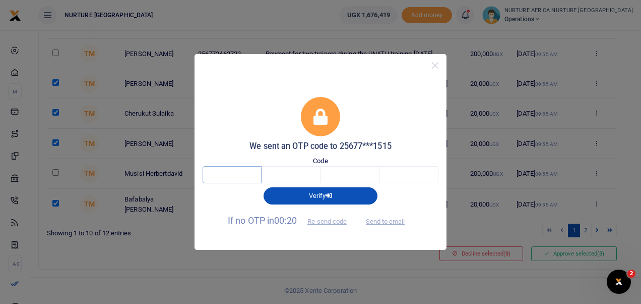
click at [233, 171] on input "text" at bounding box center [232, 174] width 59 height 17
type input "3"
type input "8"
type input "0"
type input "2"
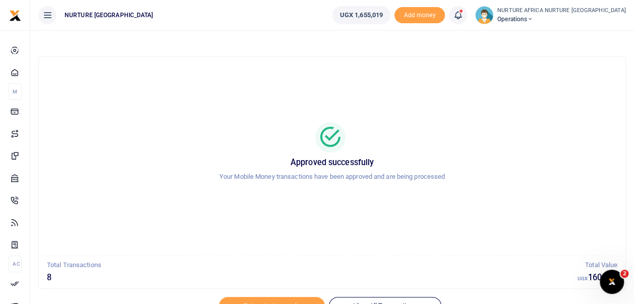
click at [463, 13] on icon at bounding box center [458, 15] width 10 height 11
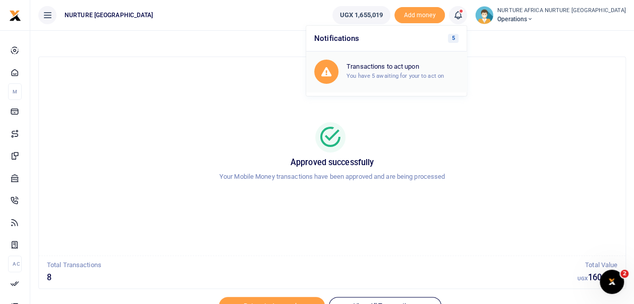
click at [444, 74] on small "You have 5 awaiting for your to act on" at bounding box center [394, 75] width 97 height 7
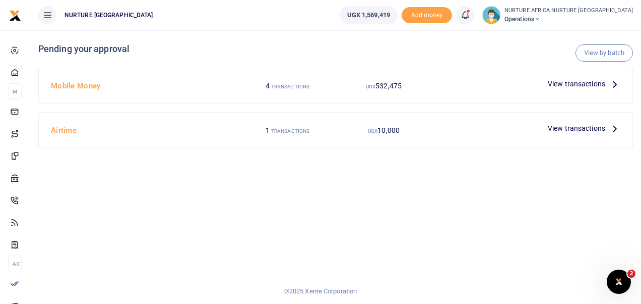
click at [569, 84] on span "View transactions" at bounding box center [576, 83] width 57 height 11
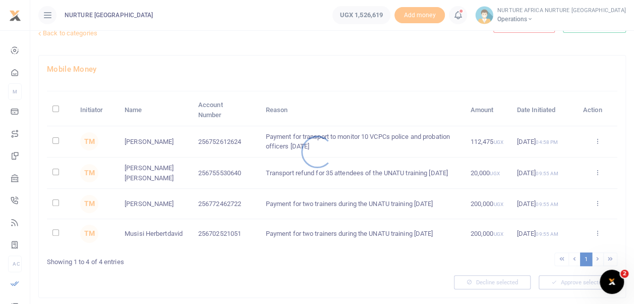
scroll to position [42, 0]
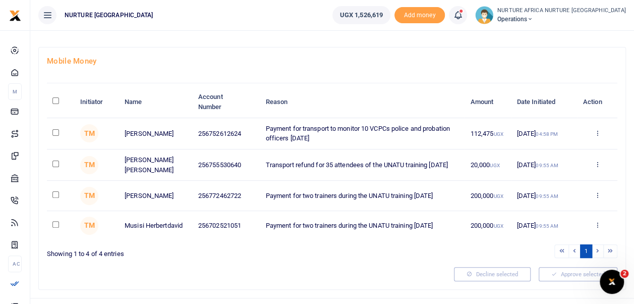
click at [53, 161] on input "checkbox" at bounding box center [55, 163] width 7 height 7
checkbox input "true"
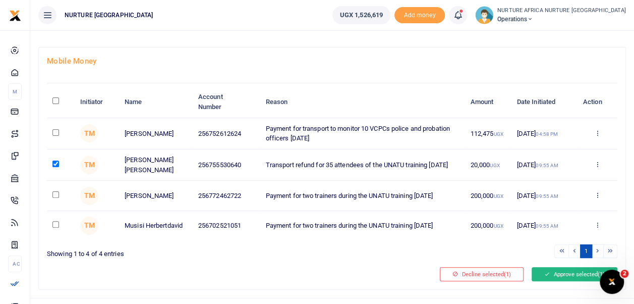
click at [565, 274] on button "Approve selected (1)" at bounding box center [574, 274] width 86 height 14
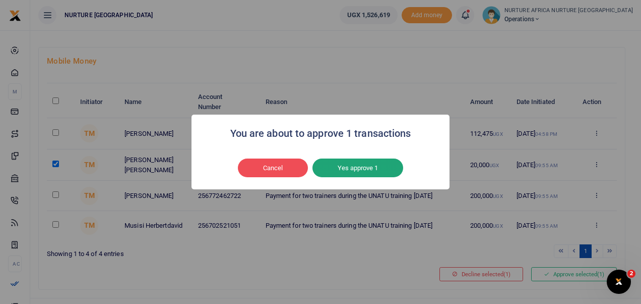
click at [378, 160] on button "Yes approve 1" at bounding box center [358, 167] width 91 height 19
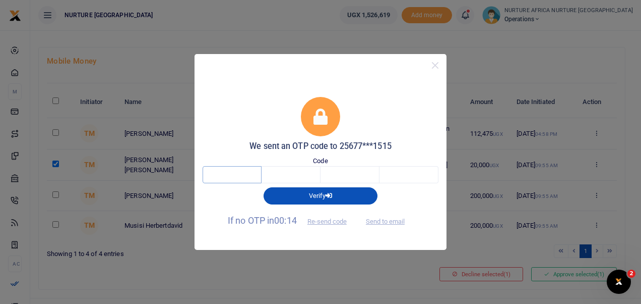
click at [225, 173] on input "text" at bounding box center [232, 174] width 59 height 17
type input "7"
type input "1"
type input "0"
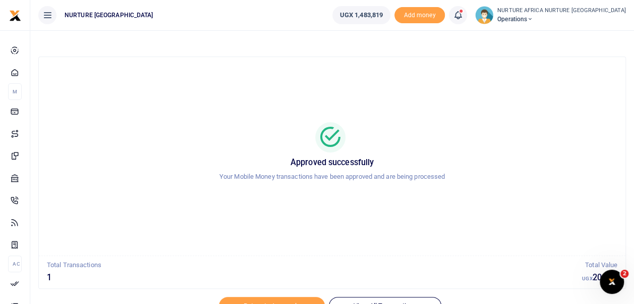
click at [463, 15] on span at bounding box center [463, 15] width 0 height 0
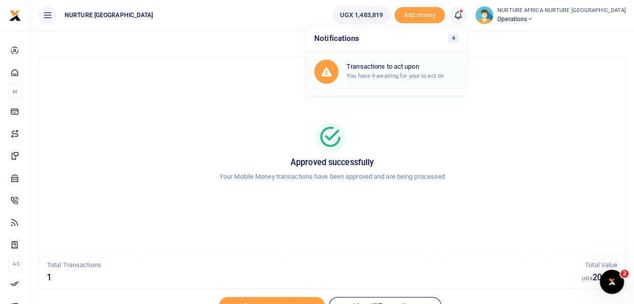
click at [432, 68] on h6 "Transactions to act upon" at bounding box center [402, 67] width 112 height 8
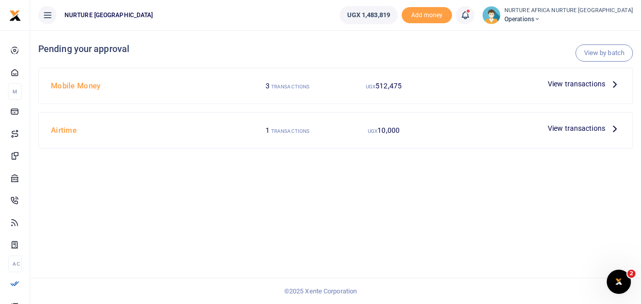
click at [566, 126] on span "View transactions" at bounding box center [576, 128] width 57 height 11
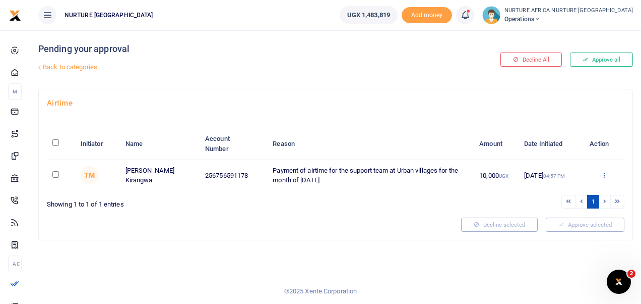
click at [606, 174] on icon at bounding box center [604, 174] width 7 height 7
click at [565, 217] on link "Decline" at bounding box center [568, 214] width 80 height 14
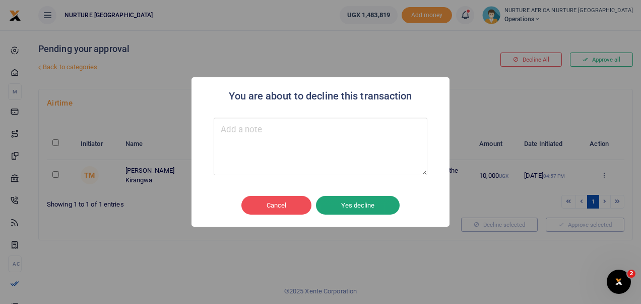
click at [367, 205] on button "Yes decline" at bounding box center [358, 205] width 84 height 19
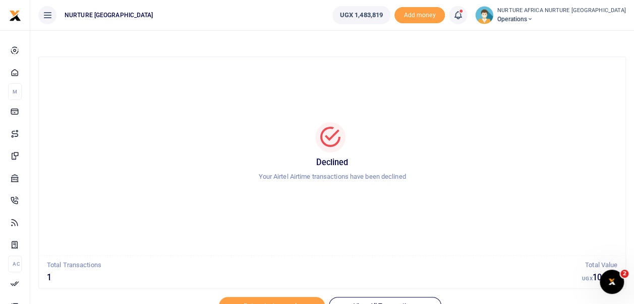
click at [463, 15] on icon at bounding box center [458, 15] width 10 height 11
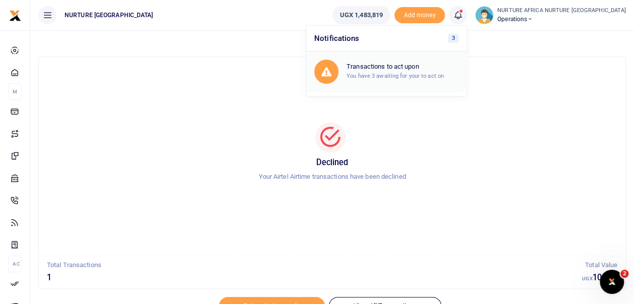
click at [425, 66] on h6 "Transactions to act upon" at bounding box center [402, 67] width 112 height 8
